Goal: Find specific page/section: Find specific page/section

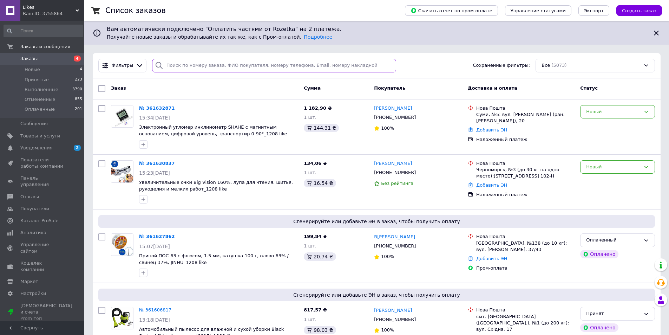
click at [178, 63] on input "search" at bounding box center [274, 66] width 244 height 14
paste input "[PHONE_NUMBER]"
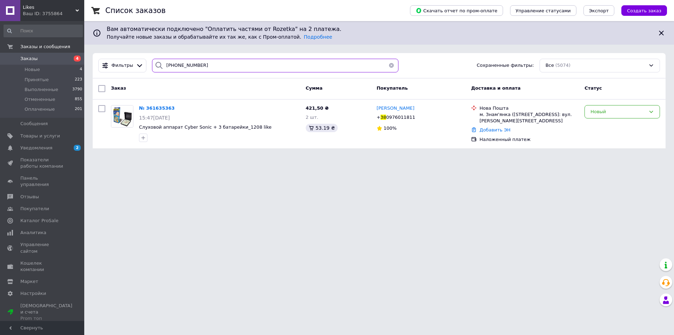
click at [179, 64] on input "[PHONE_NUMBER]" at bounding box center [275, 66] width 247 height 14
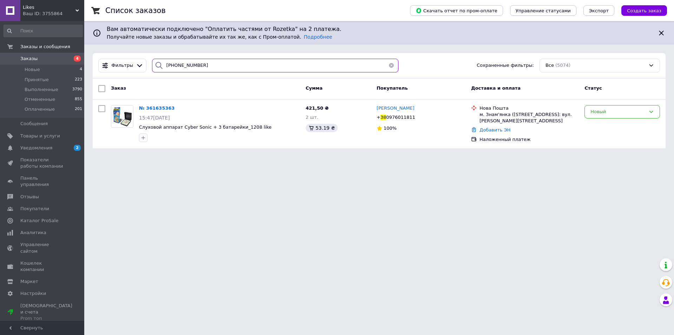
click at [179, 64] on input "[PHONE_NUMBER]" at bounding box center [275, 66] width 247 height 14
paste input "66) 017-48-2"
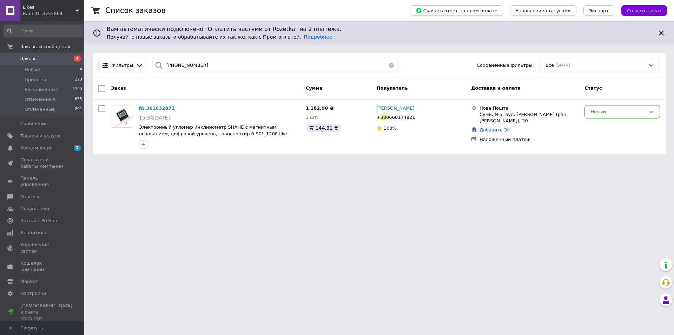
click at [235, 75] on div "Фильтры [PHONE_NUMBER] Сохраненные фильтры: Все (5074)" at bounding box center [379, 65] width 573 height 25
click at [236, 71] on input "[PHONE_NUMBER]" at bounding box center [275, 66] width 247 height 14
paste input "[PHONE_NUMBER]"
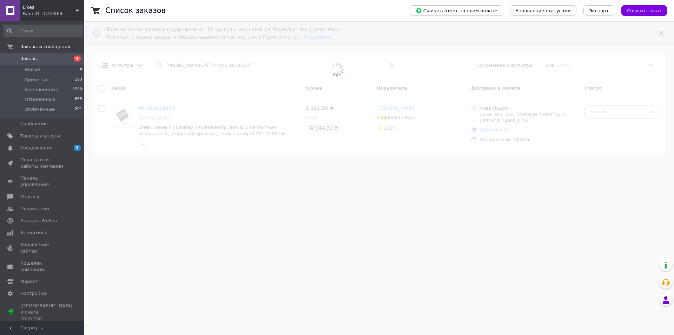
click at [189, 63] on span at bounding box center [337, 69] width 674 height 139
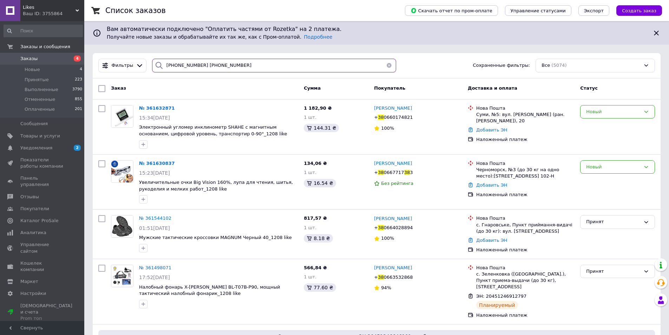
click at [189, 63] on input "[PHONE_NUMBER] [PHONE_NUMBER]" at bounding box center [274, 66] width 244 height 14
paste input "search"
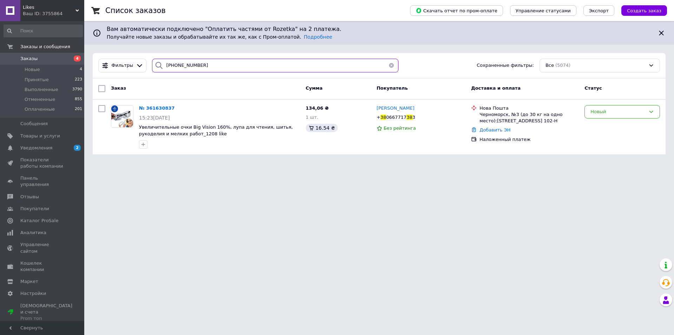
click at [208, 68] on input "[PHONE_NUMBER]" at bounding box center [275, 66] width 247 height 14
paste input "96) [PHONE_NUMBER]"
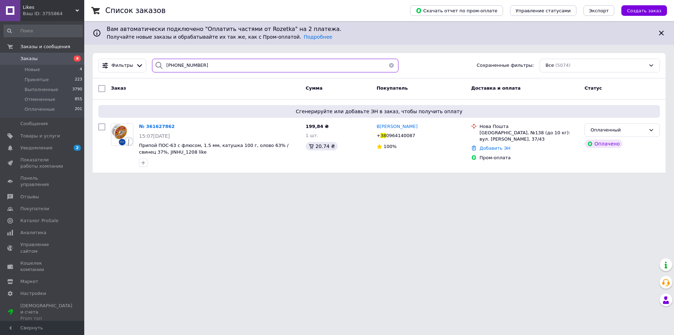
type input "[PHONE_NUMBER]"
